Goal: Communication & Community: Answer question/provide support

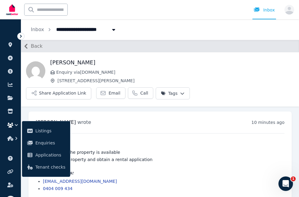
click at [133, 141] on h4 "Interested in:" at bounding box center [160, 144] width 249 height 6
click at [205, 170] on h4 "Contact details:" at bounding box center [160, 173] width 249 height 6
click at [128, 141] on h4 "Interested in:" at bounding box center [160, 144] width 249 height 6
click at [14, 124] on icon "button" at bounding box center [16, 125] width 6 height 6
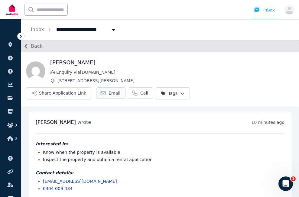
click at [120, 90] on span "Email" at bounding box center [115, 93] width 12 height 6
click at [91, 87] on button "Share Application Link" at bounding box center [58, 93] width 65 height 12
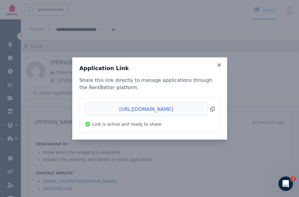
click at [212, 108] on span "Copied!" at bounding box center [150, 110] width 130 height 14
click at [219, 64] on icon at bounding box center [219, 64] width 6 height 5
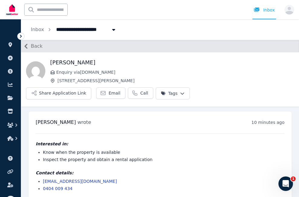
click at [35, 45] on span "Back" at bounding box center [37, 46] width 12 height 7
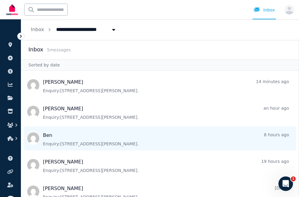
scroll to position [9, 0]
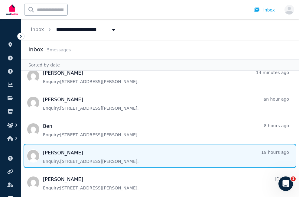
click at [81, 154] on span "Message list" at bounding box center [160, 156] width 278 height 24
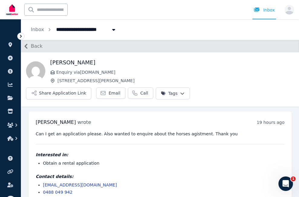
click at [35, 48] on span "Back" at bounding box center [37, 46] width 12 height 7
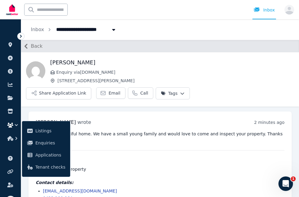
click at [20, 35] on icon at bounding box center [21, 36] width 6 height 6
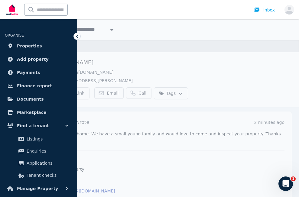
drag, startPoint x: 124, startPoint y: 31, endPoint x: 118, endPoint y: 33, distance: 6.3
click at [124, 31] on div "**********" at bounding box center [159, 29] width 280 height 21
click at [77, 35] on icon at bounding box center [77, 36] width 6 height 6
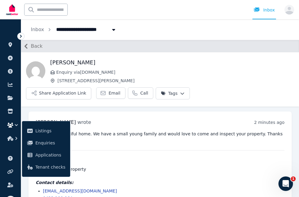
click at [31, 45] on span "Back" at bounding box center [37, 46] width 12 height 7
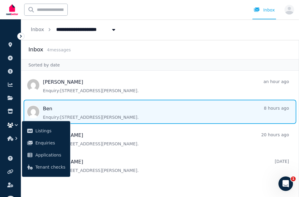
click at [100, 112] on span "Message list" at bounding box center [160, 112] width 278 height 24
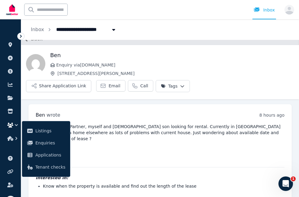
scroll to position [19, 0]
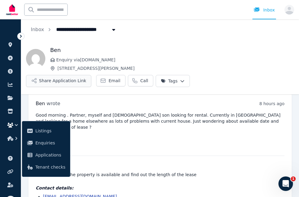
click at [91, 75] on button "Share Application Link" at bounding box center [58, 81] width 65 height 12
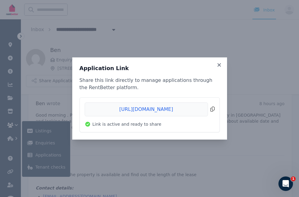
click at [211, 109] on span "Copied!" at bounding box center [150, 110] width 130 height 14
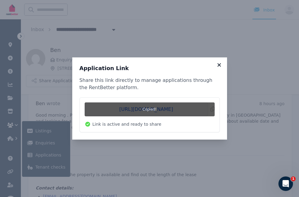
click at [219, 63] on icon at bounding box center [219, 64] width 6 height 5
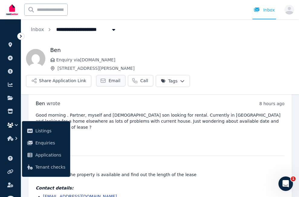
click at [120, 78] on span "Email" at bounding box center [115, 81] width 12 height 6
